Goal: Check status

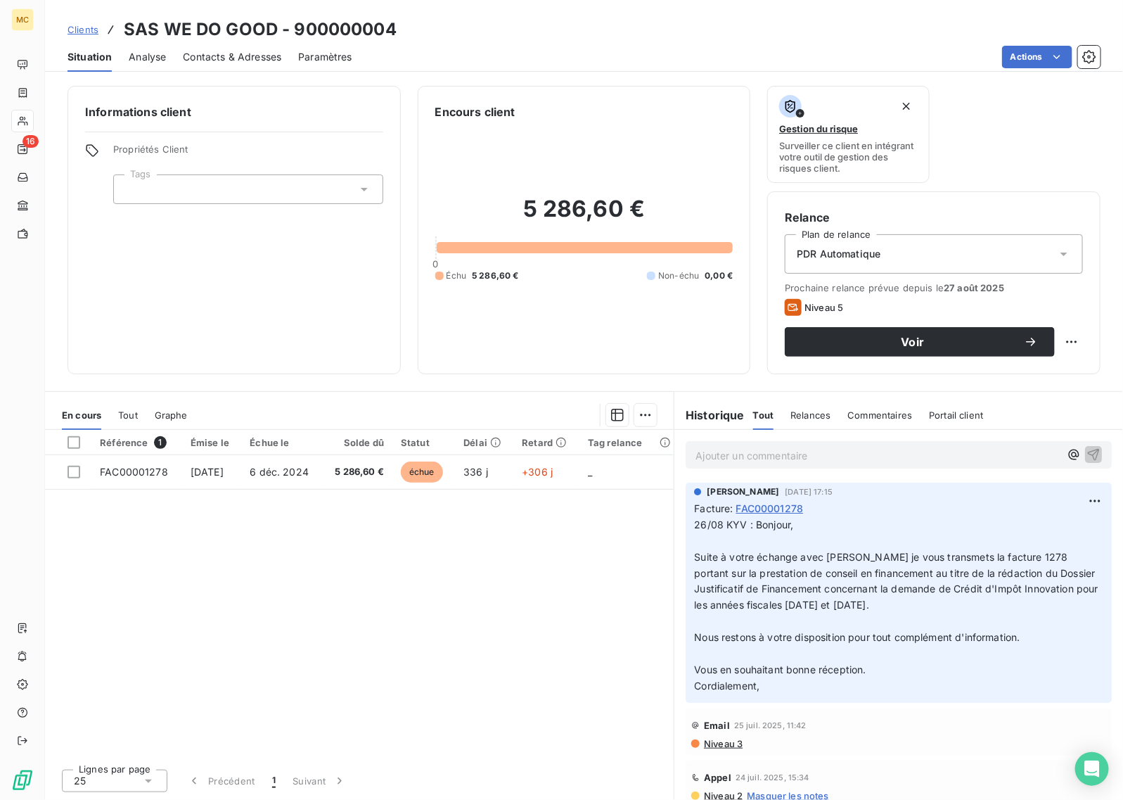
click at [563, 81] on div "Informations client Propriétés Client Tags Encours client 5 286,60 € 0 Échu 5 2…" at bounding box center [584, 438] width 1078 height 722
click at [430, 596] on div "Référence 1 Émise le Échue le Solde dû Statut Délai Retard Tag relance FAC00001…" at bounding box center [359, 594] width 629 height 328
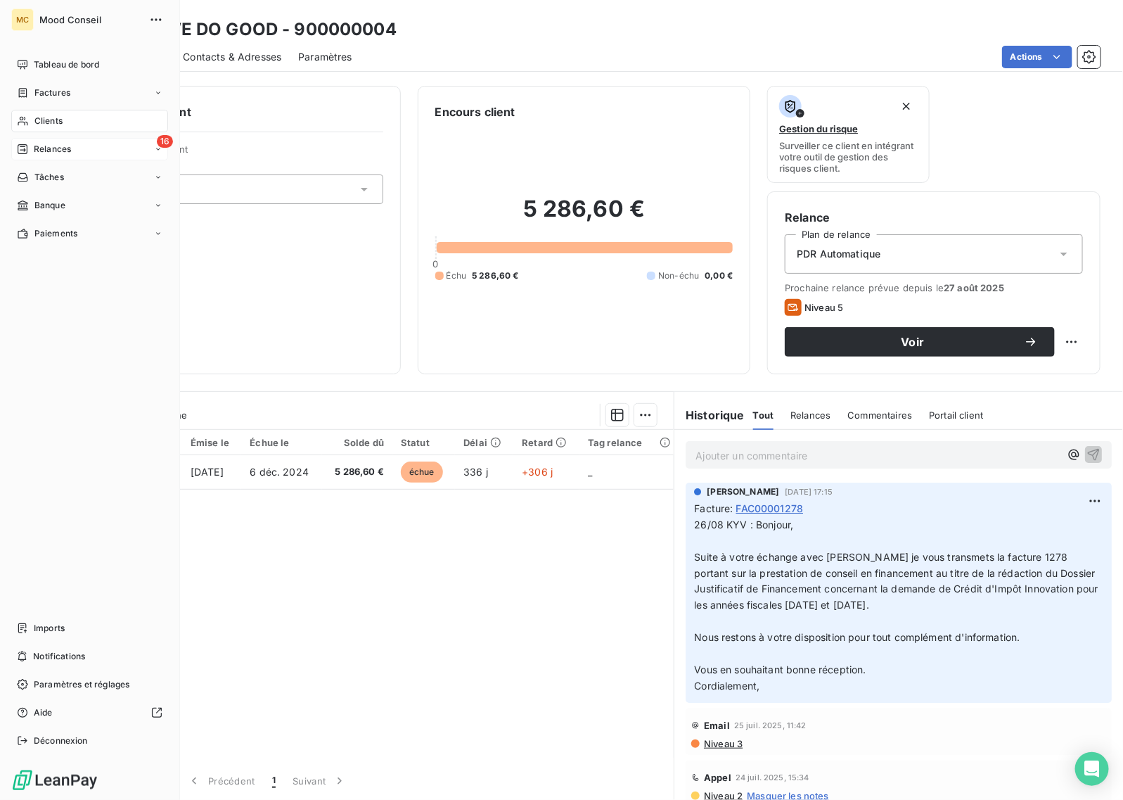
click at [34, 146] on span "Relances" at bounding box center [52, 149] width 37 height 13
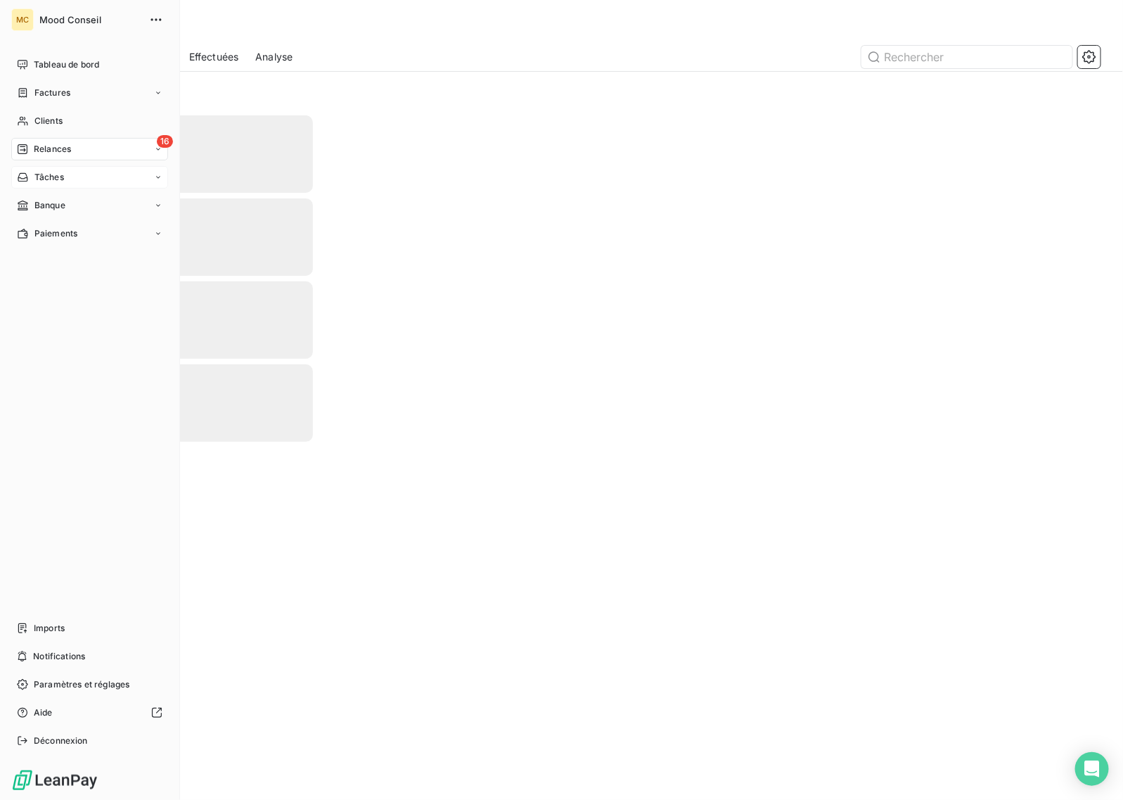
click at [27, 151] on icon at bounding box center [23, 149] width 10 height 10
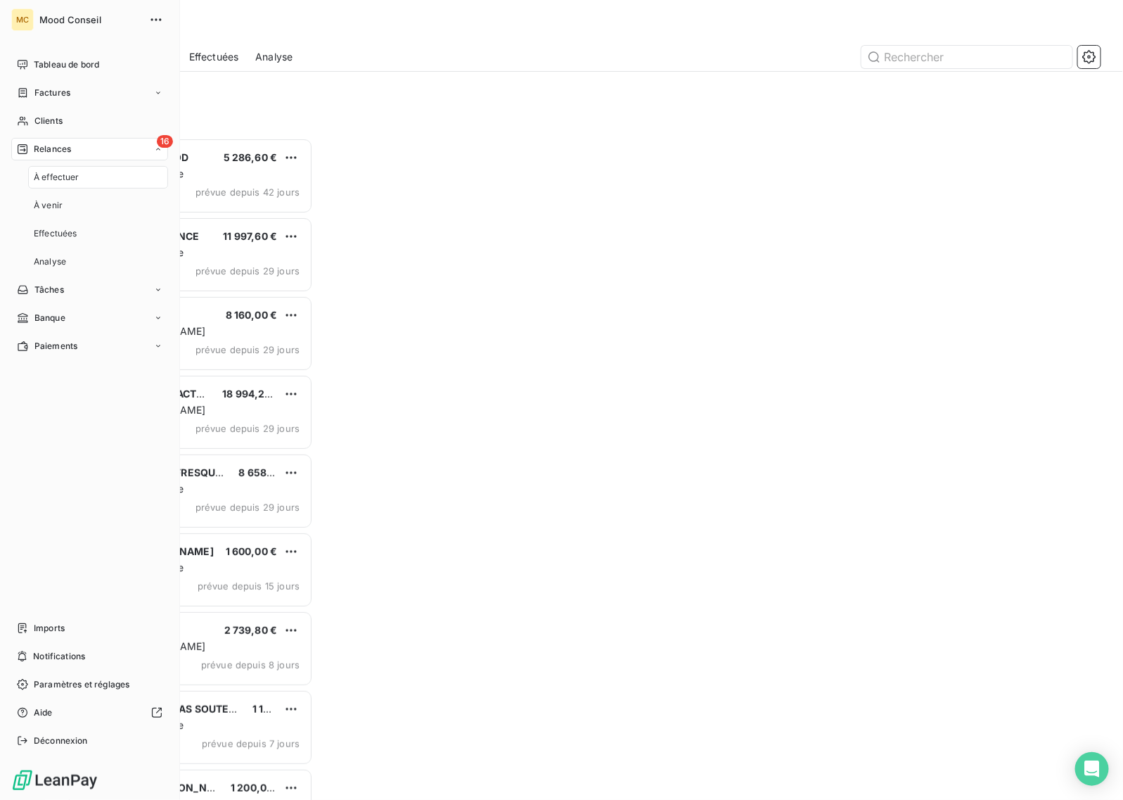
scroll to position [649, 232]
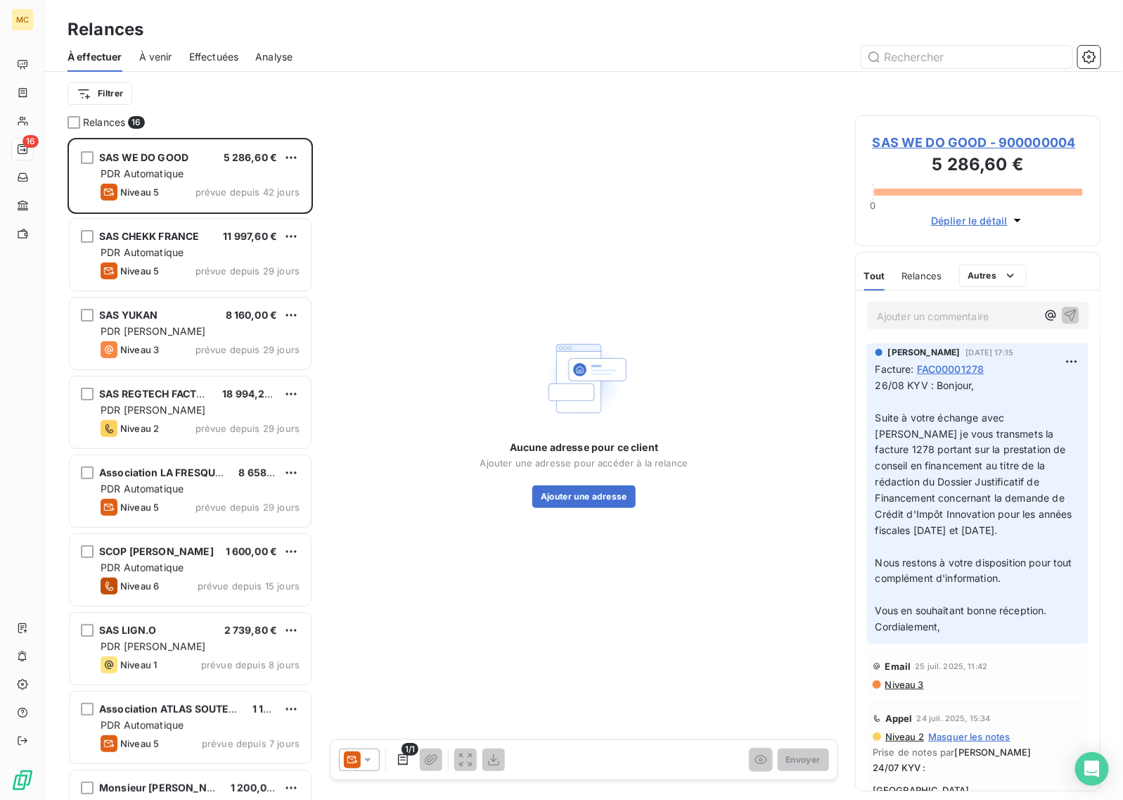
click at [497, 67] on div at bounding box center [705, 57] width 791 height 23
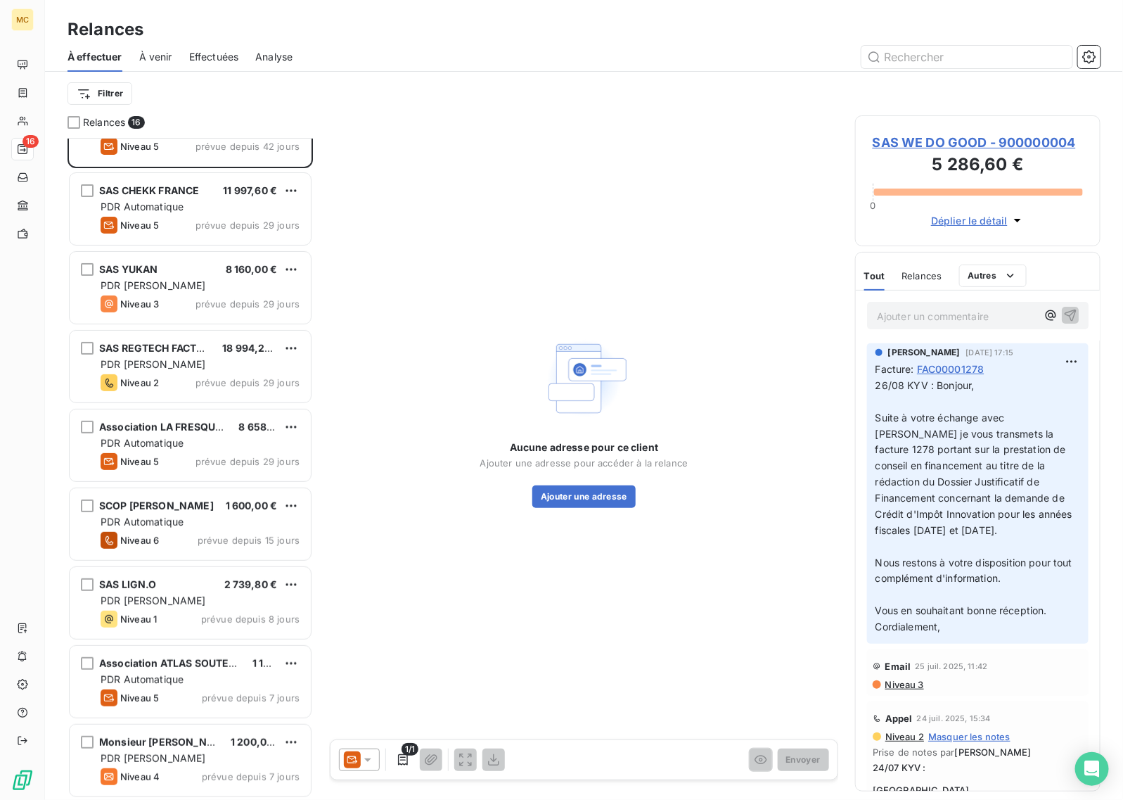
scroll to position [89, 0]
